Goal: Information Seeking & Learning: Learn about a topic

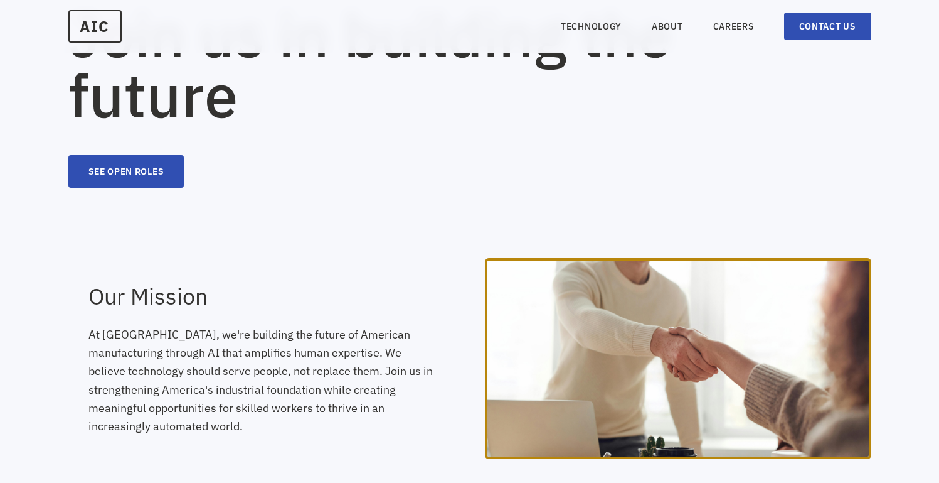
scroll to position [22, 0]
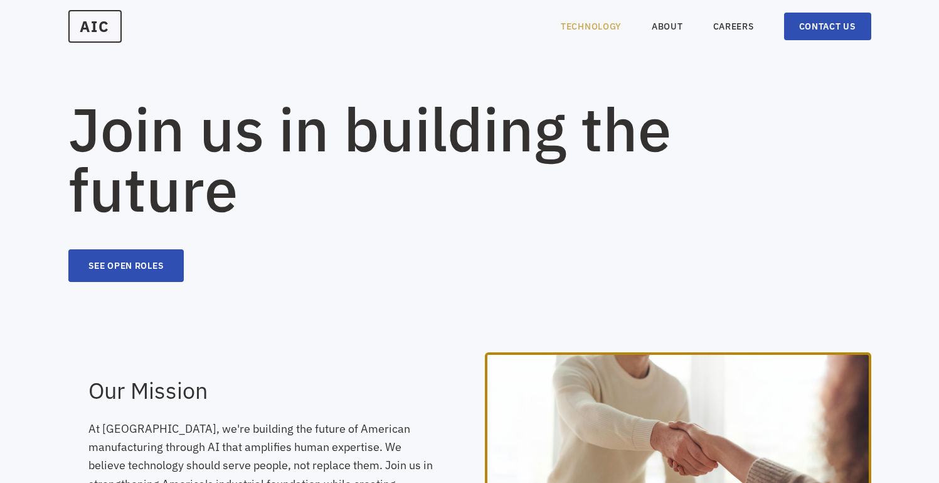
click at [605, 29] on link "TECHNOLOGY" at bounding box center [591, 26] width 61 height 13
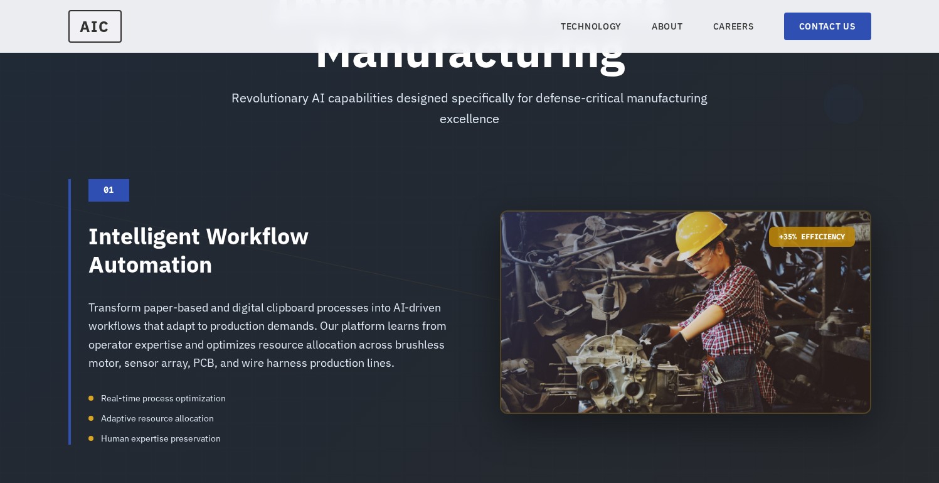
scroll to position [499, 0]
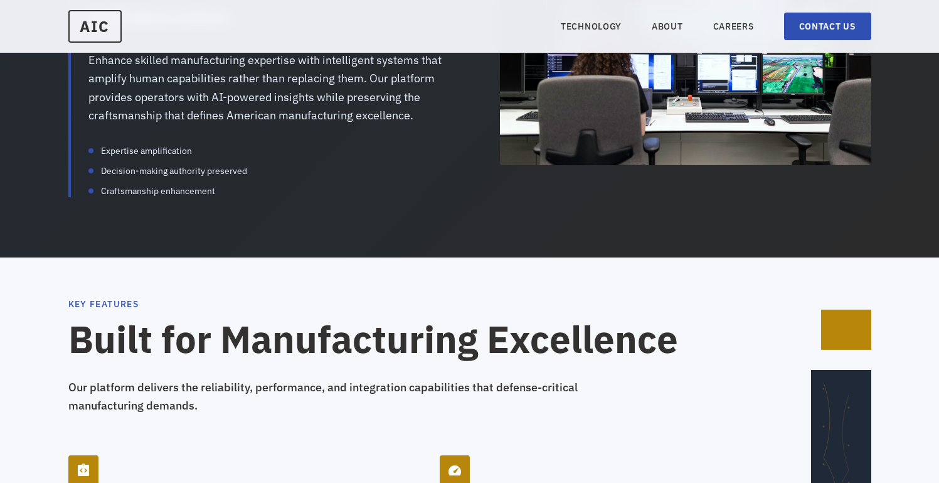
scroll to position [1706, 0]
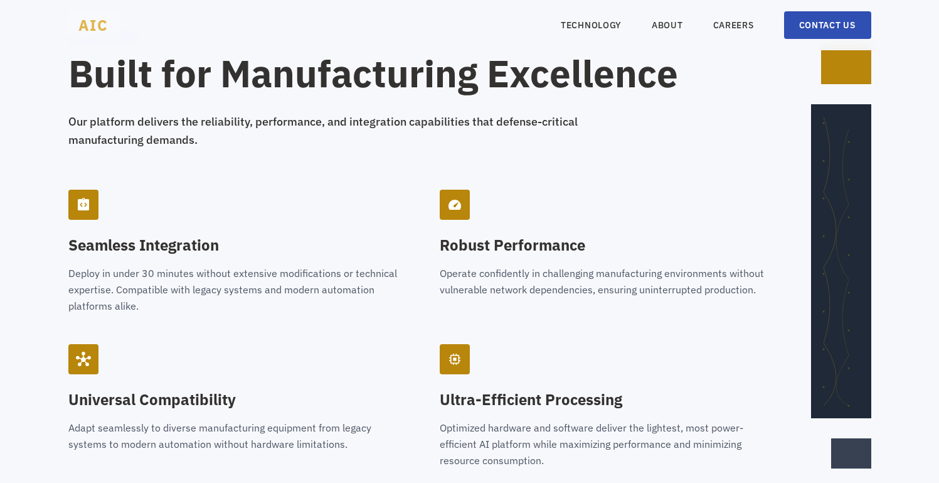
click at [90, 29] on span "AIC" at bounding box center [93, 25] width 51 height 30
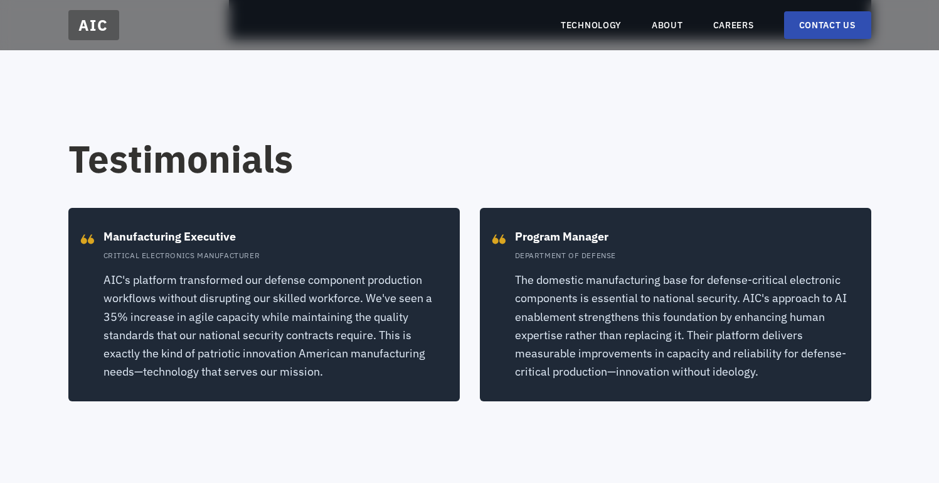
scroll to position [2324, 0]
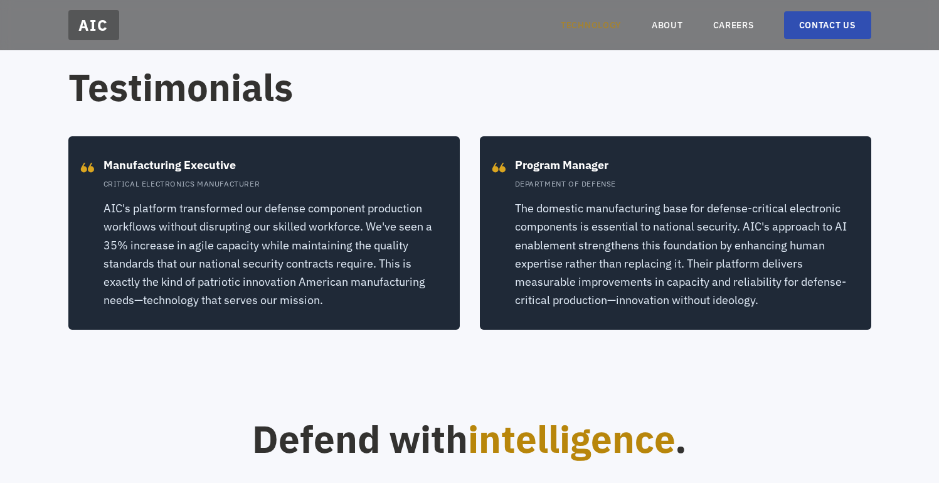
click at [610, 23] on link "TECHNOLOGY" at bounding box center [591, 25] width 61 height 13
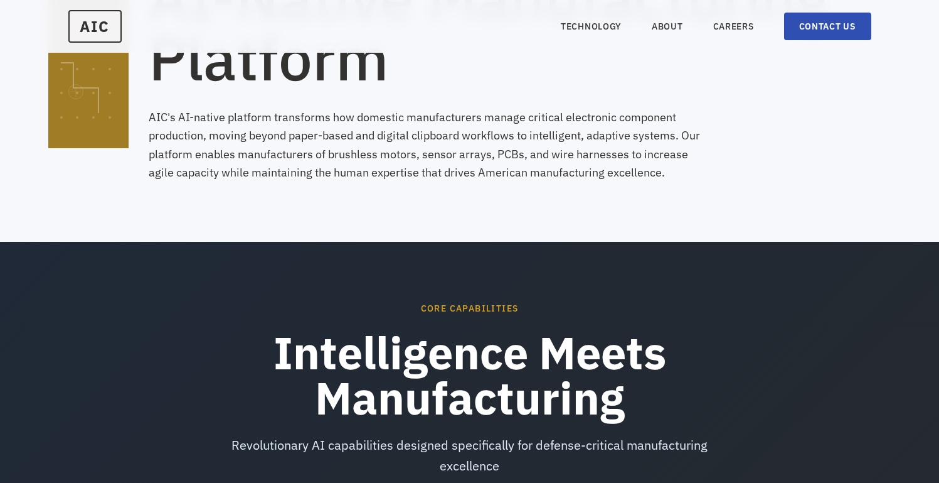
scroll to position [113, 0]
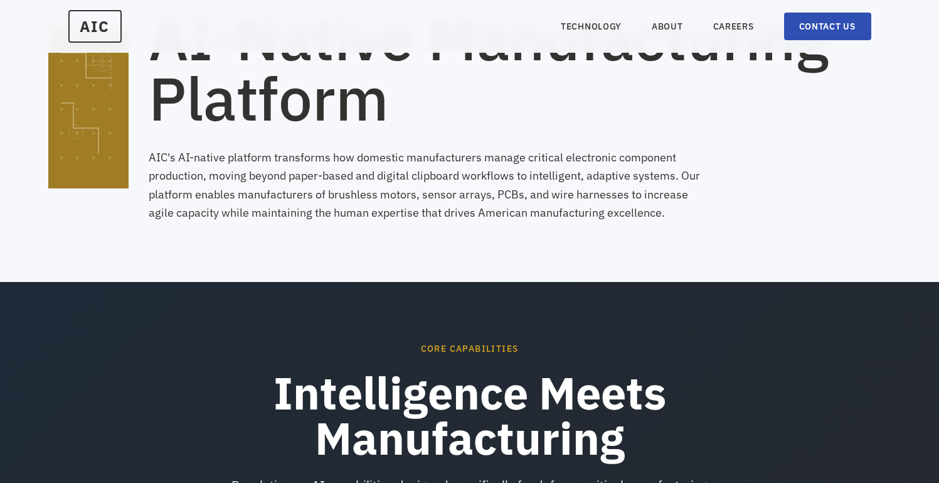
click at [552, 198] on p "AIC's AI-native platform transforms how domestic manufacturers manage critical …" at bounding box center [430, 184] width 562 height 73
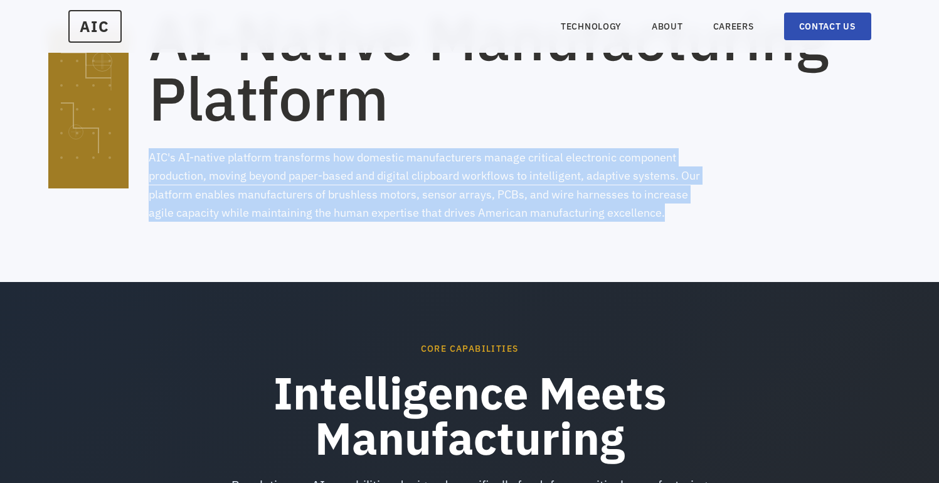
click at [552, 198] on p "AIC's AI-native platform transforms how domestic manufacturers manage critical …" at bounding box center [430, 184] width 562 height 73
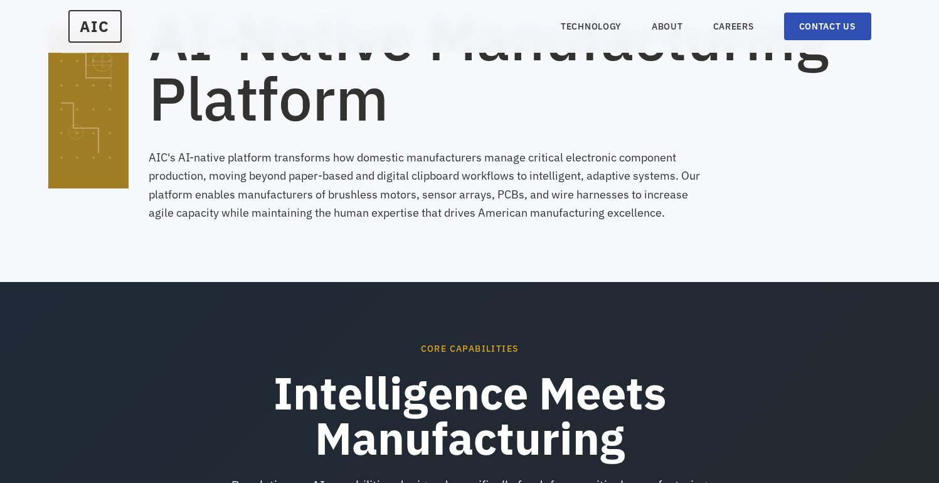
click at [556, 226] on section "AI-Native Manufacturing Platform AIC's AI-native platform transforms how domest…" at bounding box center [469, 84] width 939 height 395
